Goal: Information Seeking & Learning: Learn about a topic

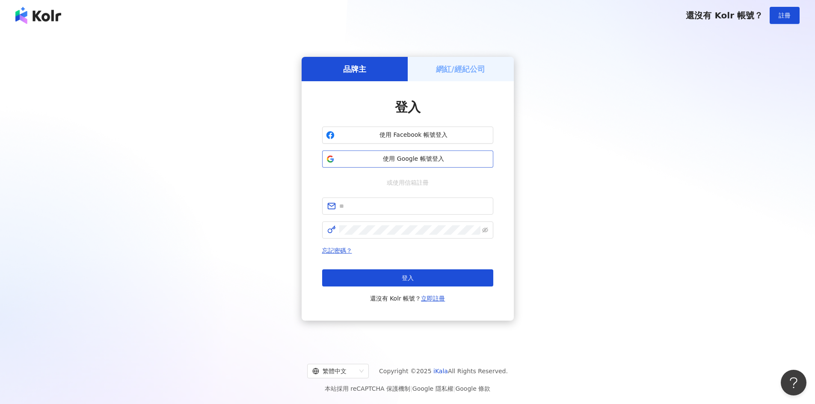
click at [400, 163] on span "使用 Google 帳號登入" at bounding box center [414, 159] width 152 height 9
click at [380, 208] on input "text" at bounding box center [413, 206] width 149 height 9
paste input "**********"
type input "**********"
click at [389, 235] on span at bounding box center [407, 230] width 171 height 17
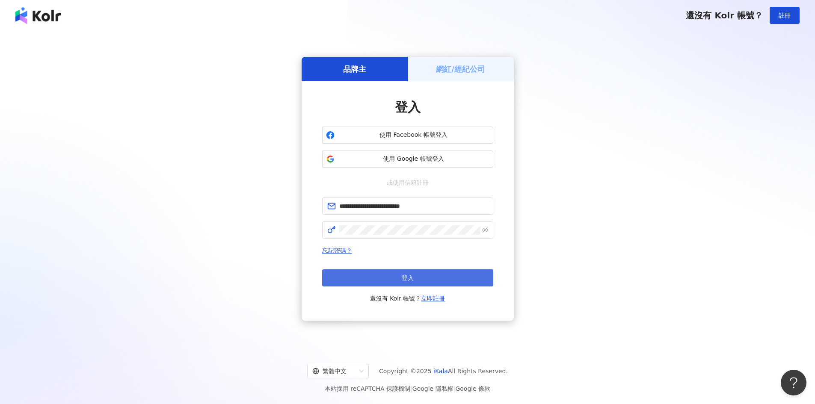
click at [388, 282] on button "登入" at bounding box center [407, 278] width 171 height 17
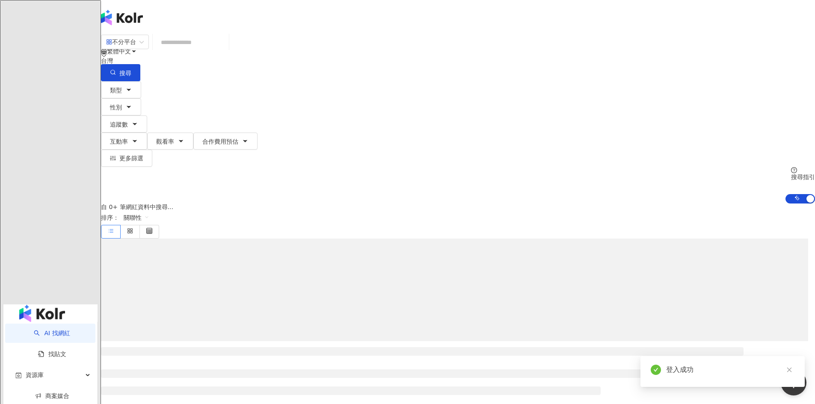
click at [157, 198] on main "不分平台 台灣 搜尋 類型 性別 追蹤數 互動率 觀看率 合作費用預估 更多篩選 搜尋指引 AI 開啟 AI 關閉 自 0+ 筆網紅資料中搜尋... 排序： …" at bounding box center [458, 404] width 714 height 740
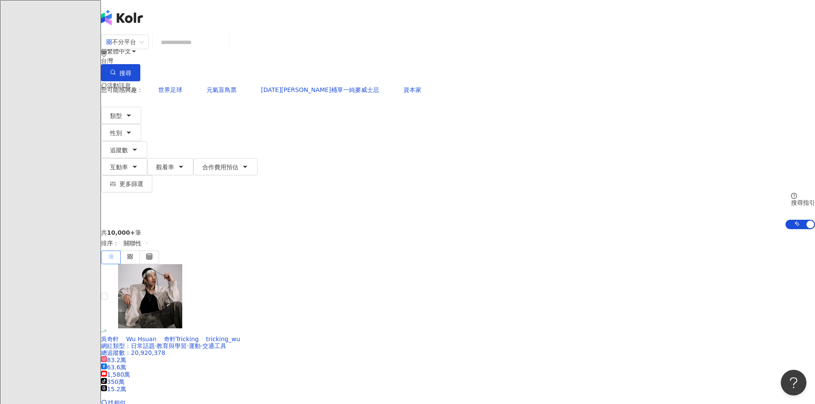
click at [226, 51] on input "search" at bounding box center [190, 42] width 69 height 16
paste input "******"
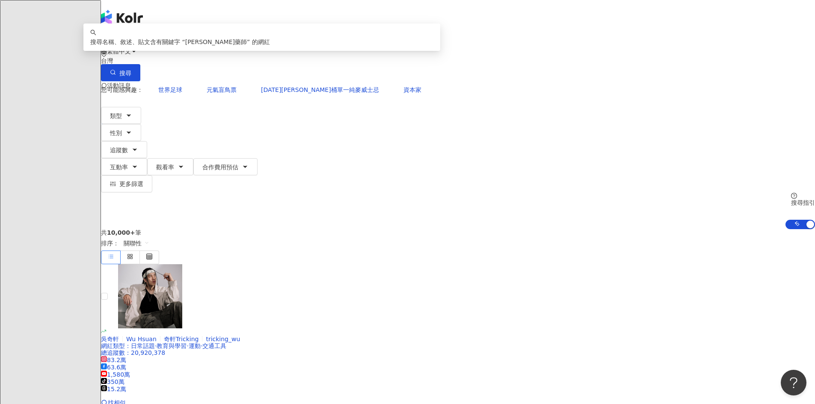
click at [226, 51] on input "******" at bounding box center [190, 42] width 69 height 16
type input "*******"
click at [140, 64] on button "搜尋" at bounding box center [120, 72] width 39 height 17
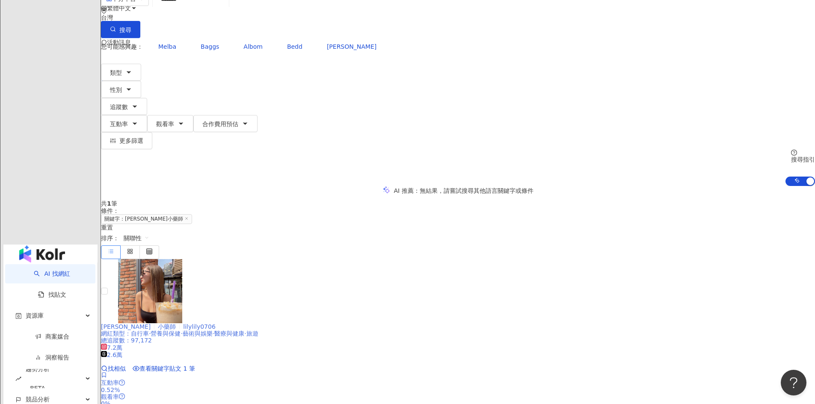
scroll to position [43, 0]
click at [475, 345] on div "7.2萬 2.6萬" at bounding box center [458, 352] width 714 height 15
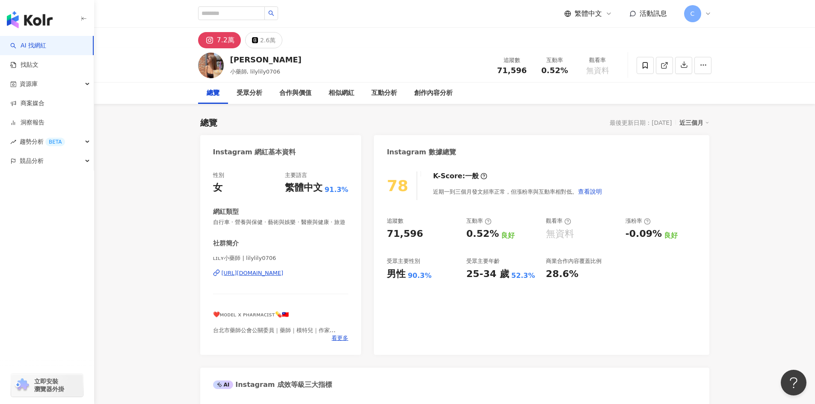
click at [274, 277] on div "[URL][DOMAIN_NAME]" at bounding box center [253, 274] width 62 height 8
click at [260, 74] on span "小藥師, lilylily0706" at bounding box center [255, 71] width 50 height 6
click at [229, 59] on div "[PERSON_NAME] 小藥師, lilylily0706 追蹤數 71,596 互動率 0.52% 觀看率 無資料" at bounding box center [455, 65] width 548 height 34
click at [579, 74] on div "觀看率 無資料" at bounding box center [598, 65] width 43 height 18
click at [591, 70] on span "無資料" at bounding box center [597, 70] width 23 height 9
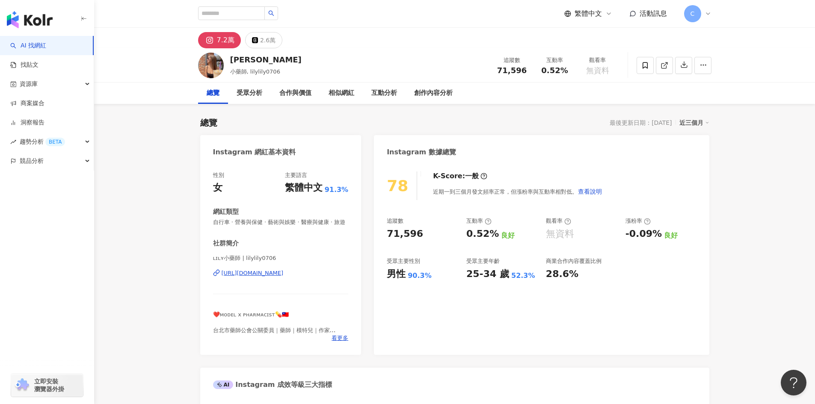
click at [815, 43] on div "7.2萬 2.6萬" at bounding box center [454, 38] width 721 height 21
click at [414, 277] on div "90.3%" at bounding box center [420, 275] width 24 height 9
click at [514, 276] on div "52.3%" at bounding box center [523, 275] width 24 height 9
click at [505, 277] on div "25-34 歲 52.3%" at bounding box center [502, 274] width 71 height 13
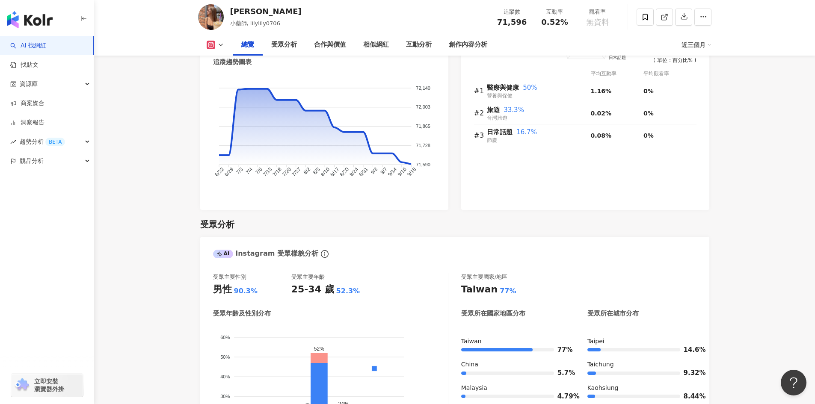
scroll to position [599, 0]
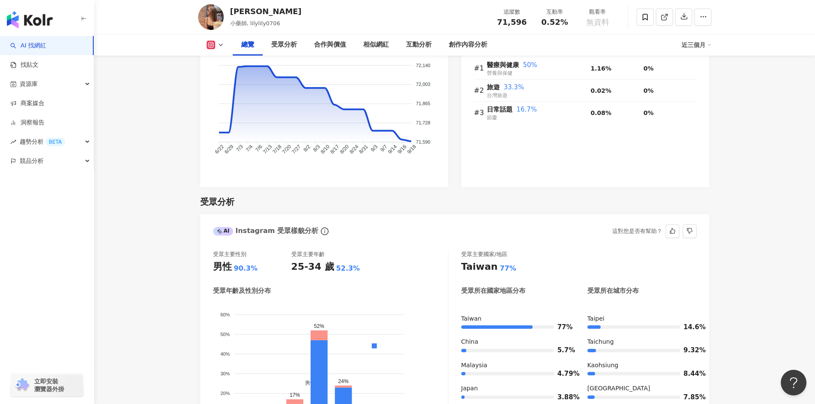
click at [336, 273] on div "52.3%" at bounding box center [348, 268] width 24 height 9
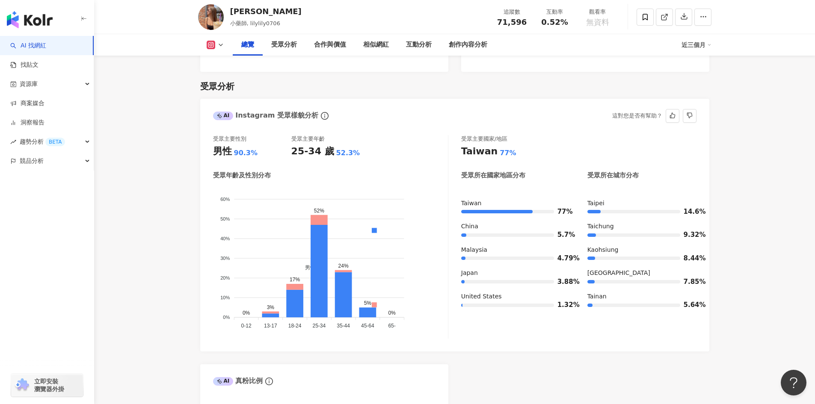
scroll to position [728, 0]
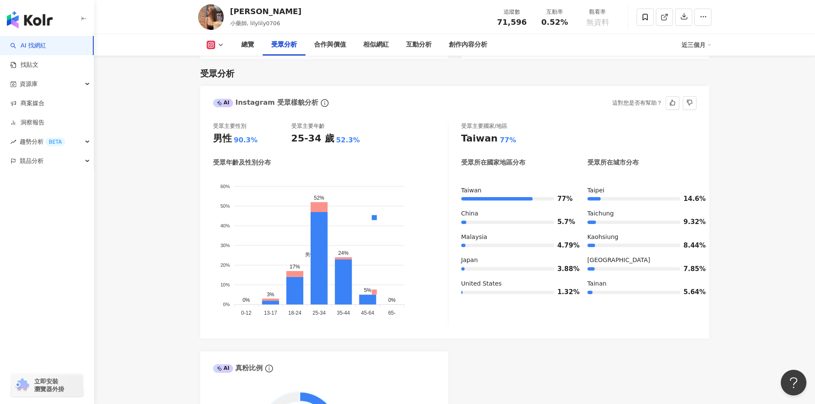
click at [239, 145] on div "90.3%" at bounding box center [246, 140] width 24 height 9
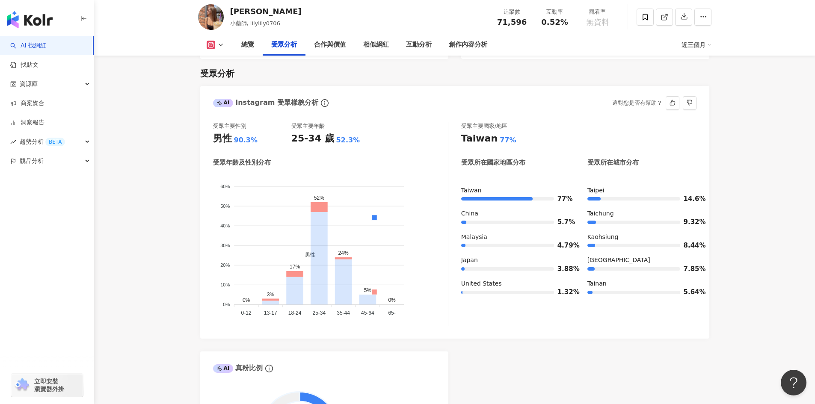
click at [315, 327] on span "女性" at bounding box center [307, 330] width 17 height 6
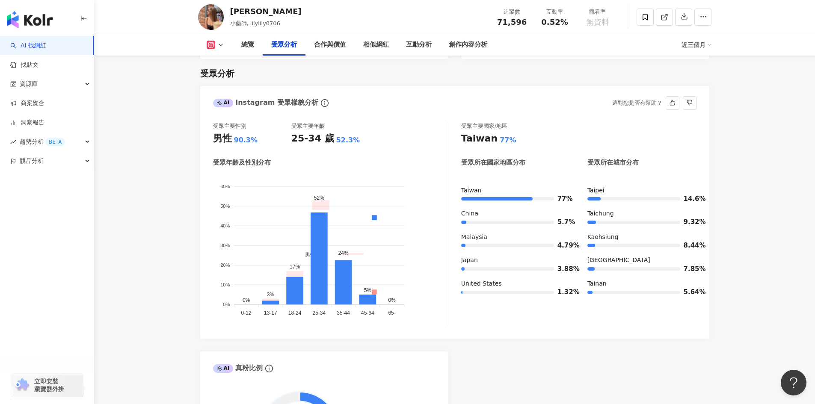
click at [315, 252] on span "男性" at bounding box center [307, 255] width 17 height 6
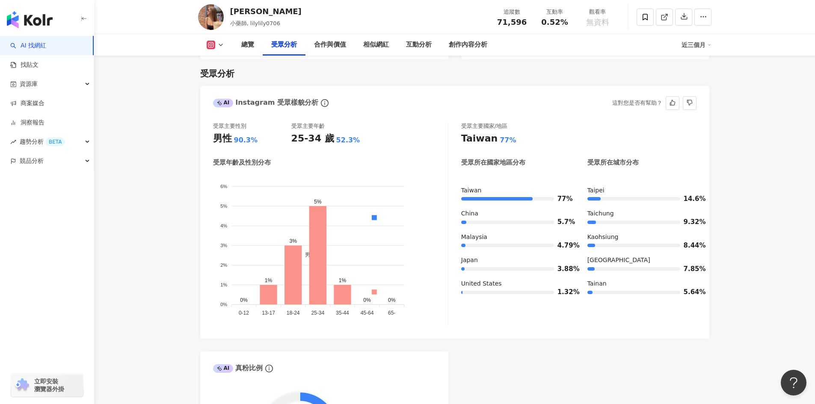
click at [315, 252] on span "男性" at bounding box center [307, 255] width 17 height 6
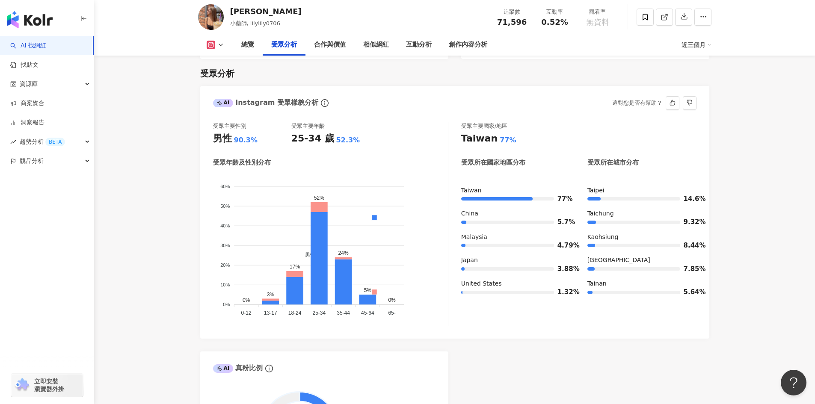
click at [337, 145] on div "52.3%" at bounding box center [348, 140] width 24 height 9
click at [313, 146] on div "25-34 歲" at bounding box center [312, 138] width 43 height 13
click at [337, 145] on div "52.3%" at bounding box center [348, 140] width 24 height 9
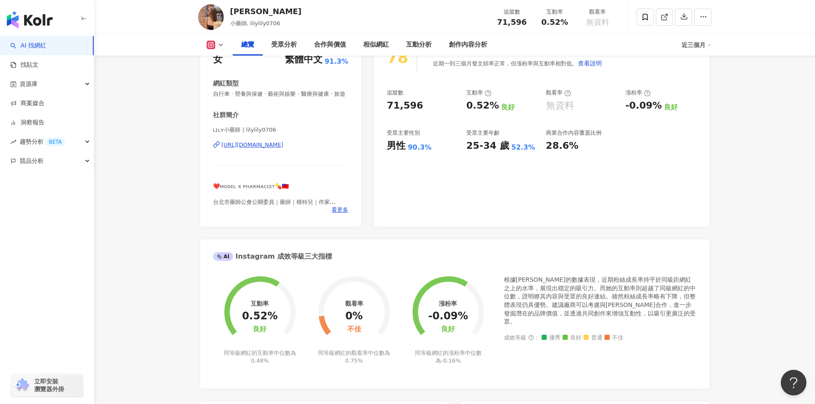
scroll to position [0, 0]
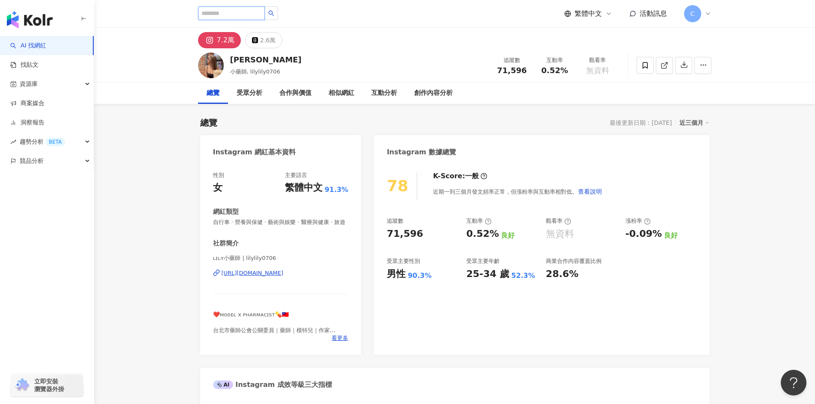
click at [234, 14] on input "search" at bounding box center [231, 13] width 67 height 14
paste input "******"
type input "******"
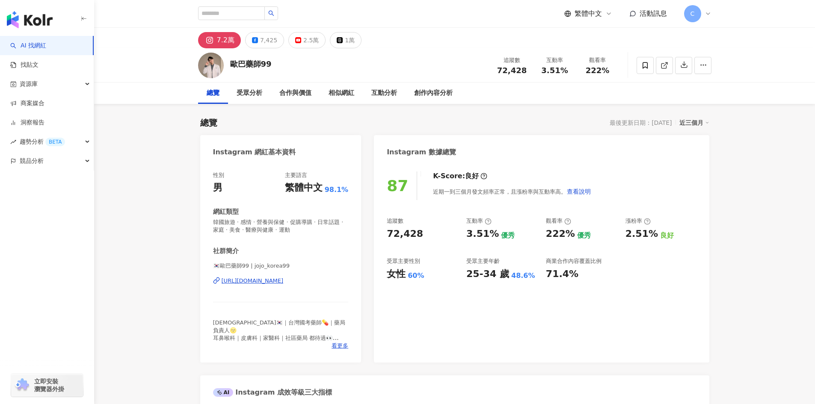
click at [253, 62] on div "歐巴藥師99" at bounding box center [251, 64] width 42 height 11
click at [262, 39] on div "7,425" at bounding box center [268, 40] width 17 height 12
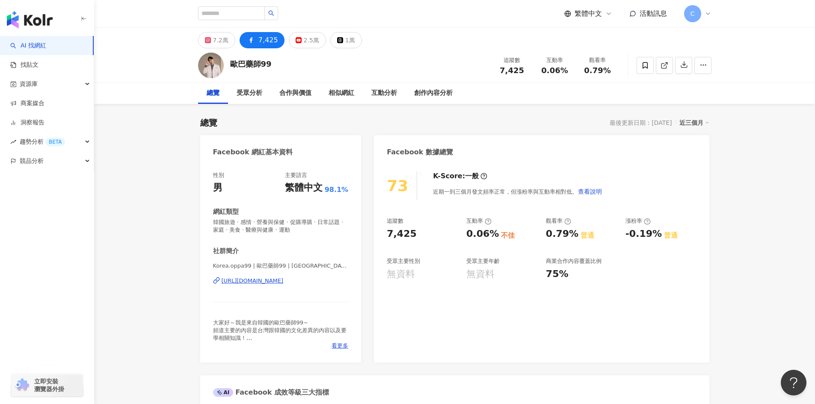
click at [265, 42] on div "7,425" at bounding box center [269, 40] width 20 height 12
click at [284, 282] on div "https://www.facebook.com/105704191880287" at bounding box center [253, 281] width 62 height 8
click at [220, 36] on div "7.2萬" at bounding box center [220, 40] width 15 height 12
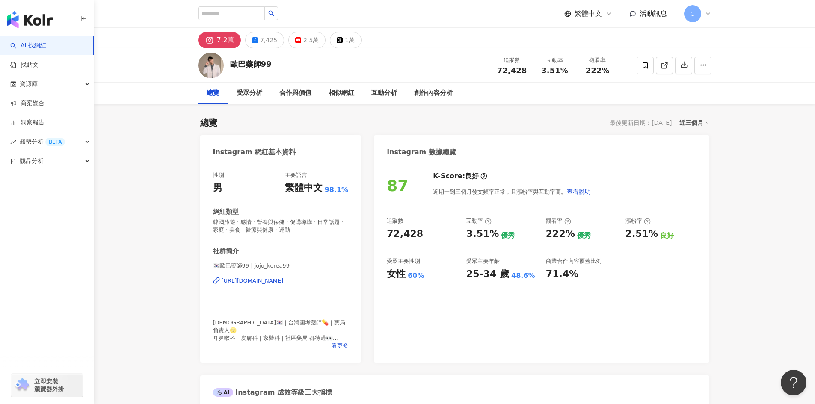
click at [283, 282] on div "https://www.instagram.com/jojo_korea99/" at bounding box center [253, 281] width 62 height 8
click at [215, 280] on icon at bounding box center [215, 282] width 3 height 4
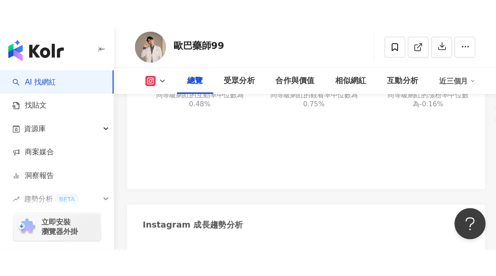
scroll to position [678, 0]
